Goal: Navigation & Orientation: Find specific page/section

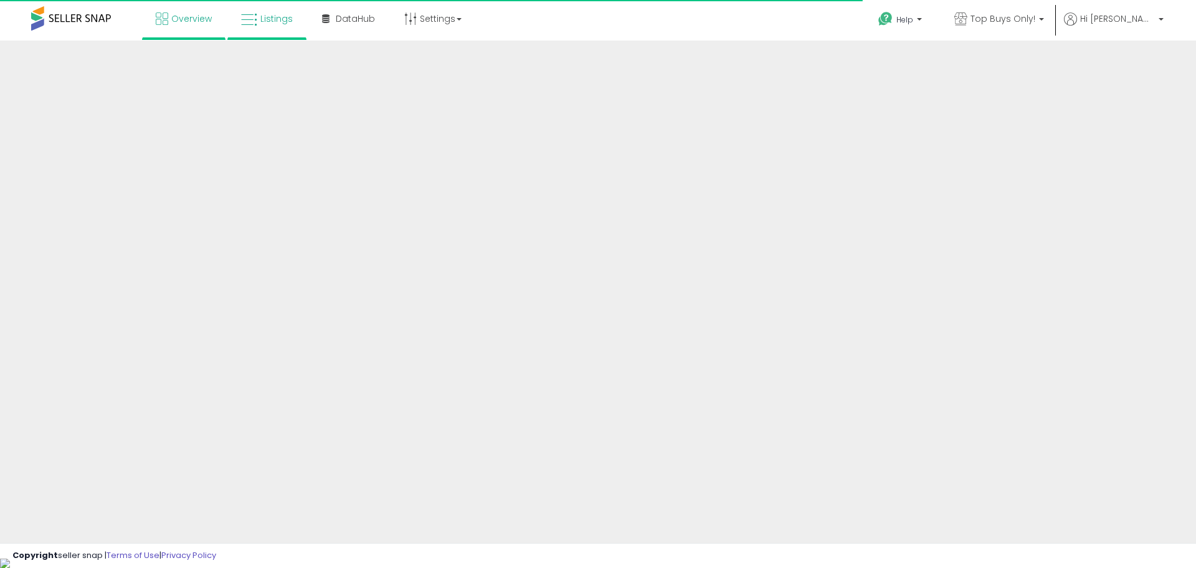
click at [277, 26] on link "Listings" at bounding box center [267, 18] width 70 height 37
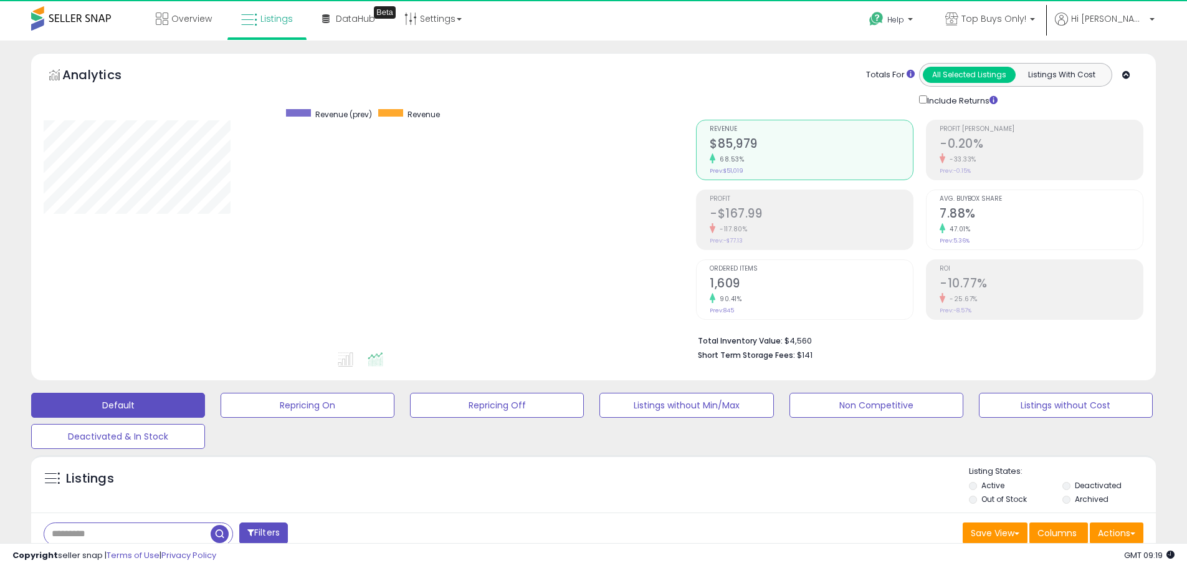
scroll to position [255, 652]
